Goal: Task Accomplishment & Management: Use online tool/utility

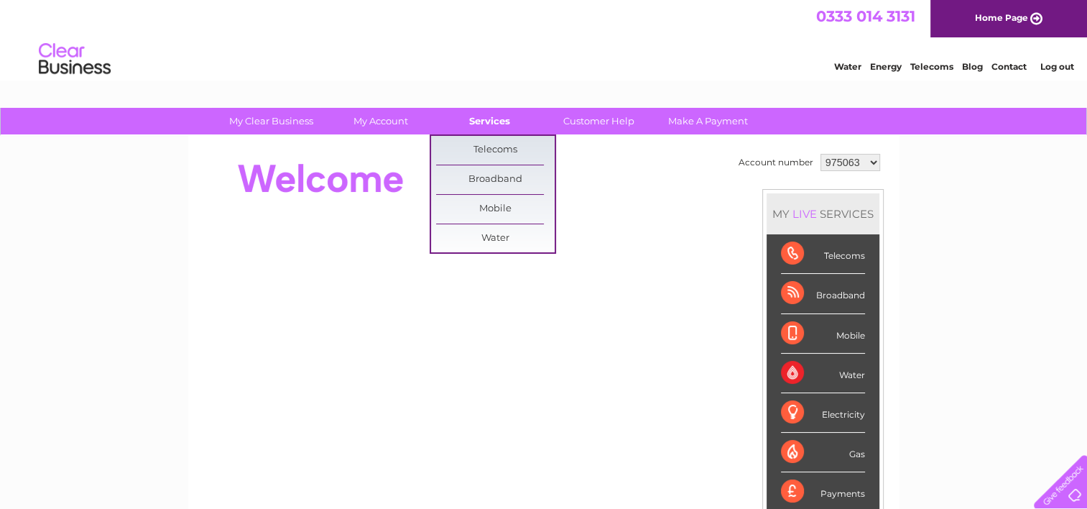
click at [506, 122] on link "Services" at bounding box center [489, 121] width 119 height 27
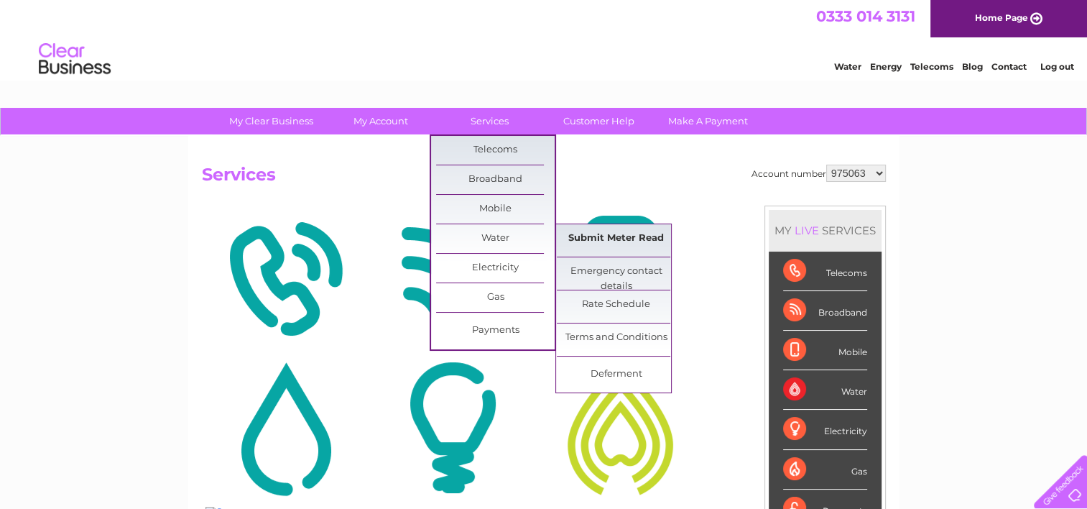
click at [581, 236] on link "Submit Meter Read" at bounding box center [616, 238] width 119 height 29
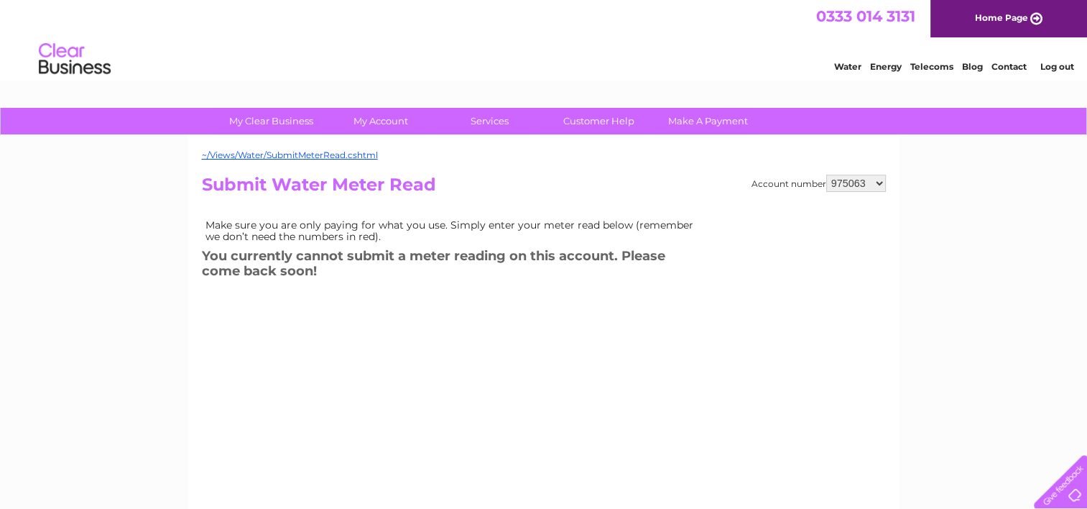
click at [884, 178] on select "975063 1092086 1142891 1142904" at bounding box center [856, 183] width 60 height 17
select select "1092086"
click at [826, 175] on select "975063 1092086 1142891 1142904" at bounding box center [856, 183] width 60 height 17
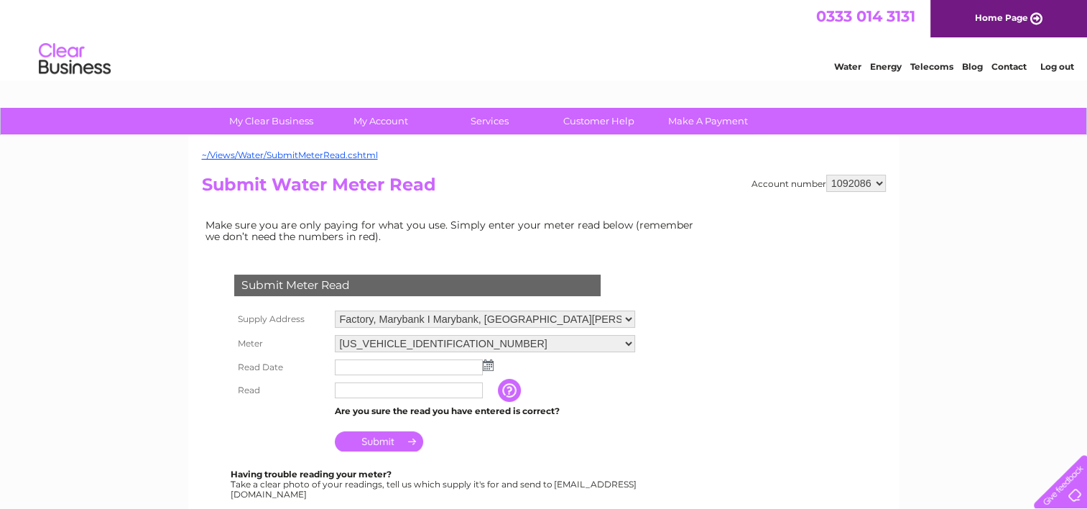
click at [488, 367] on img at bounding box center [488, 364] width 11 height 11
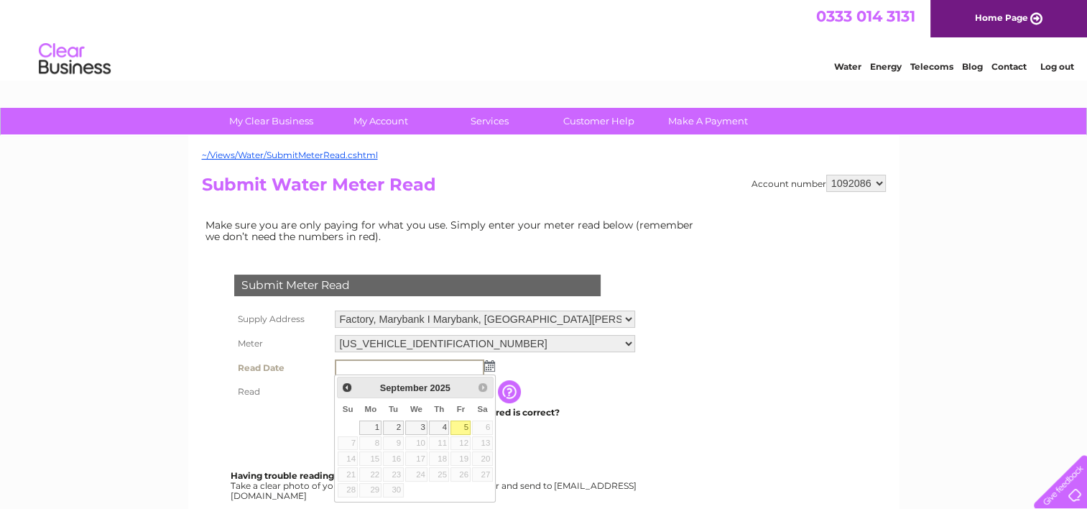
click at [378, 428] on link "1" at bounding box center [370, 427] width 22 height 14
type input "2025/09/01"
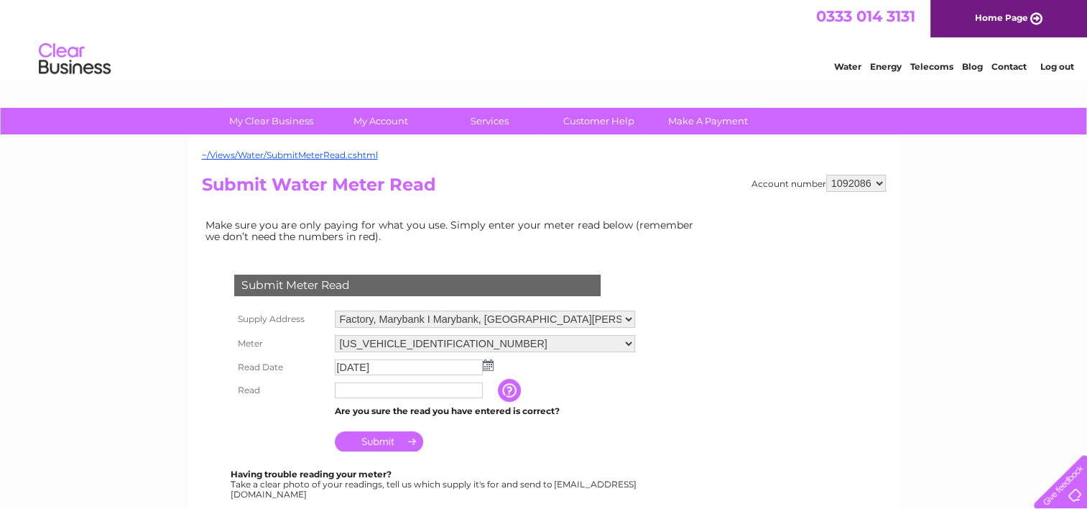
click at [388, 394] on input "text" at bounding box center [409, 390] width 148 height 16
type input "5704"
click at [374, 442] on input "Submit" at bounding box center [379, 442] width 88 height 20
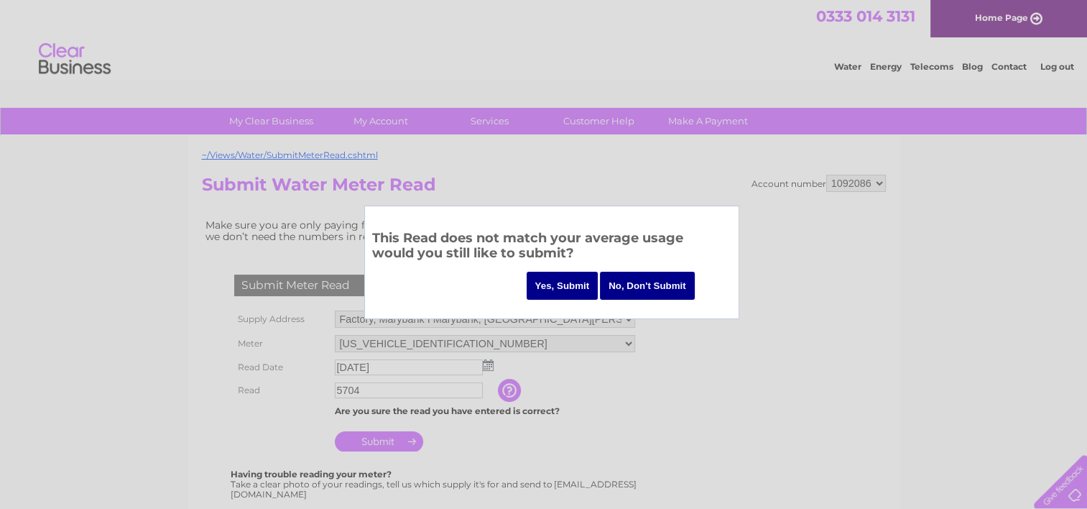
click at [564, 282] on input "Yes, Submit" at bounding box center [563, 286] width 72 height 28
